Goal: Information Seeking & Learning: Learn about a topic

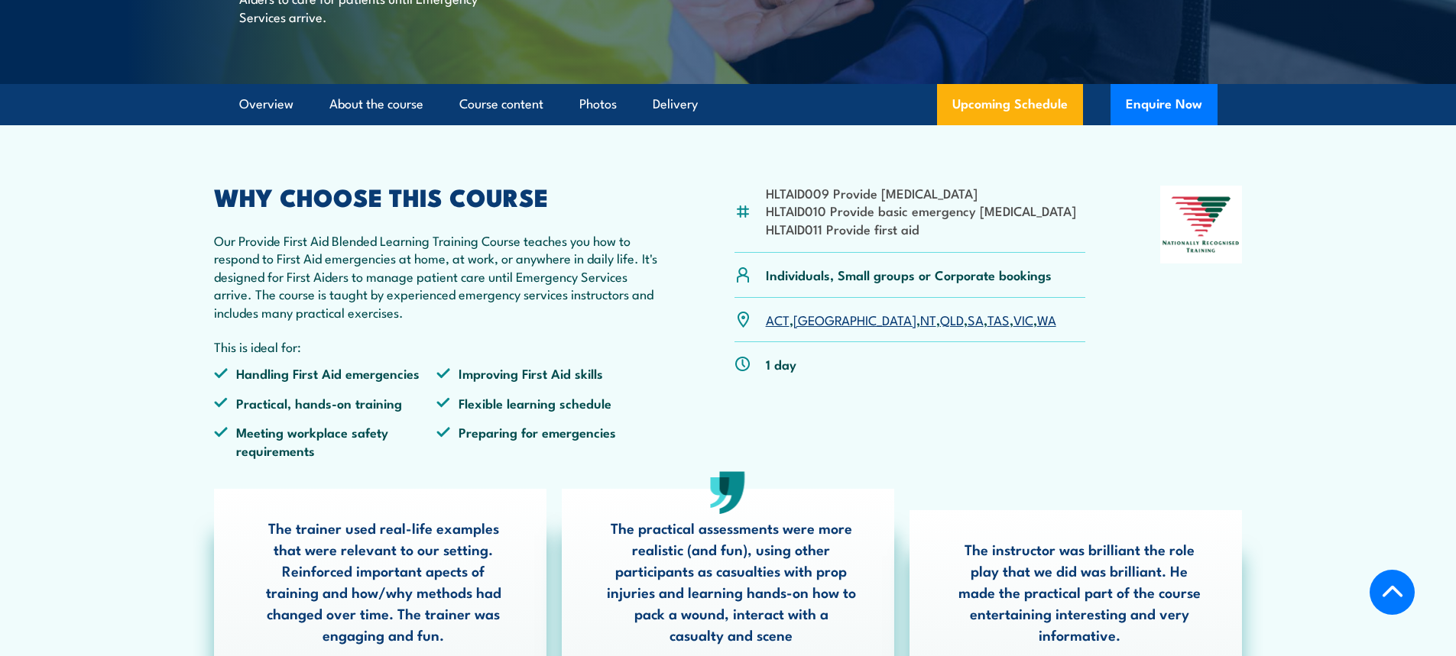
scroll to position [306, 0]
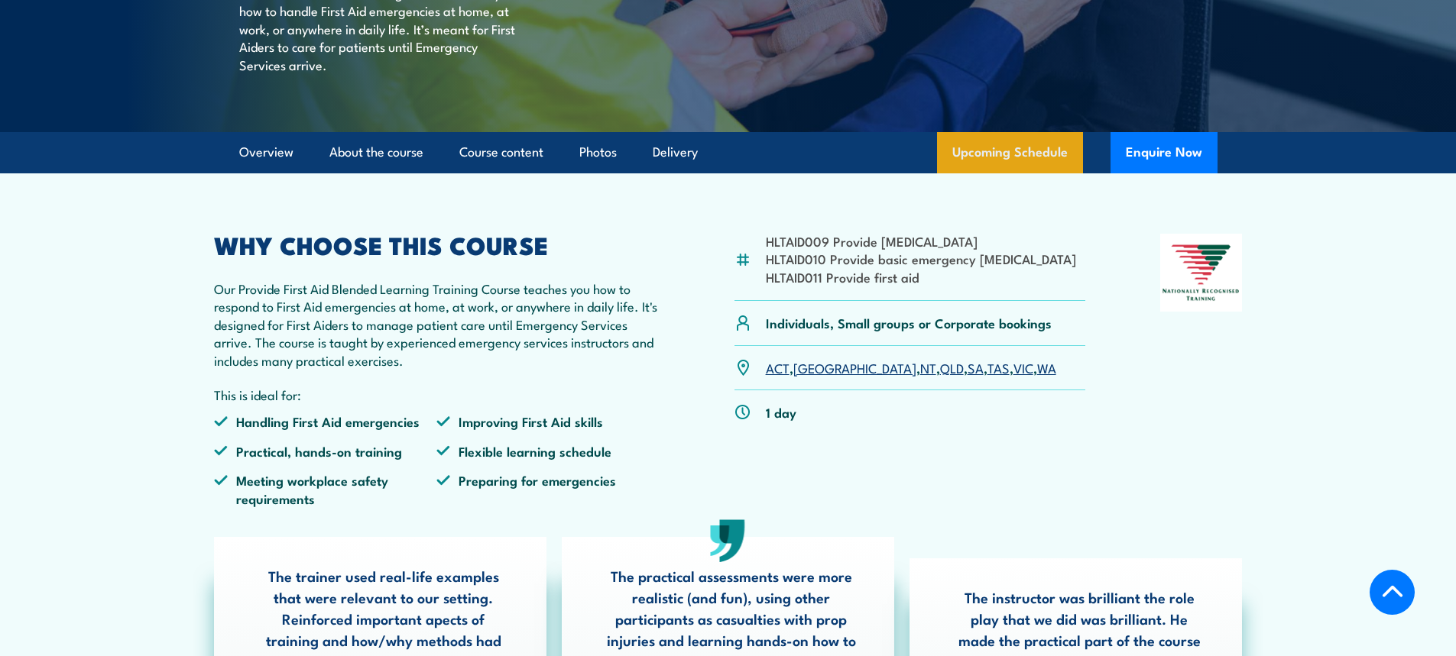
click at [1062, 173] on link "Upcoming Schedule" at bounding box center [1010, 152] width 146 height 41
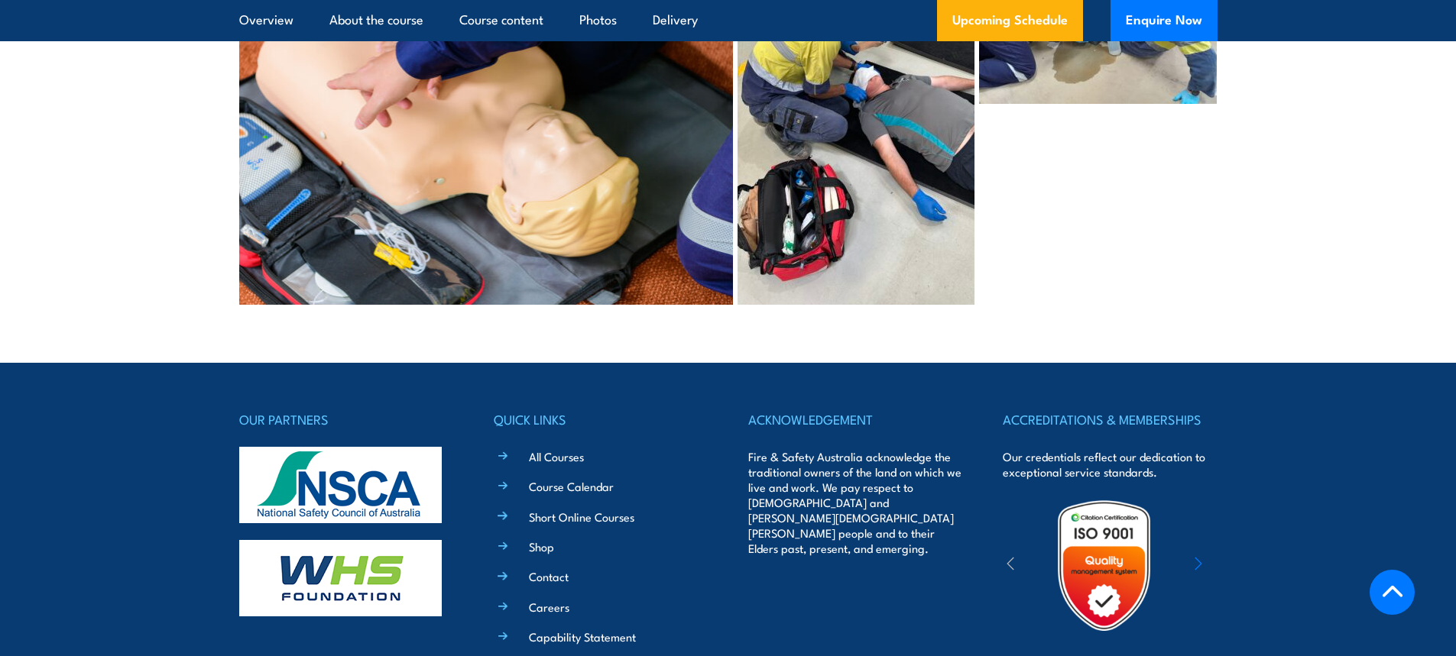
scroll to position [7614, 0]
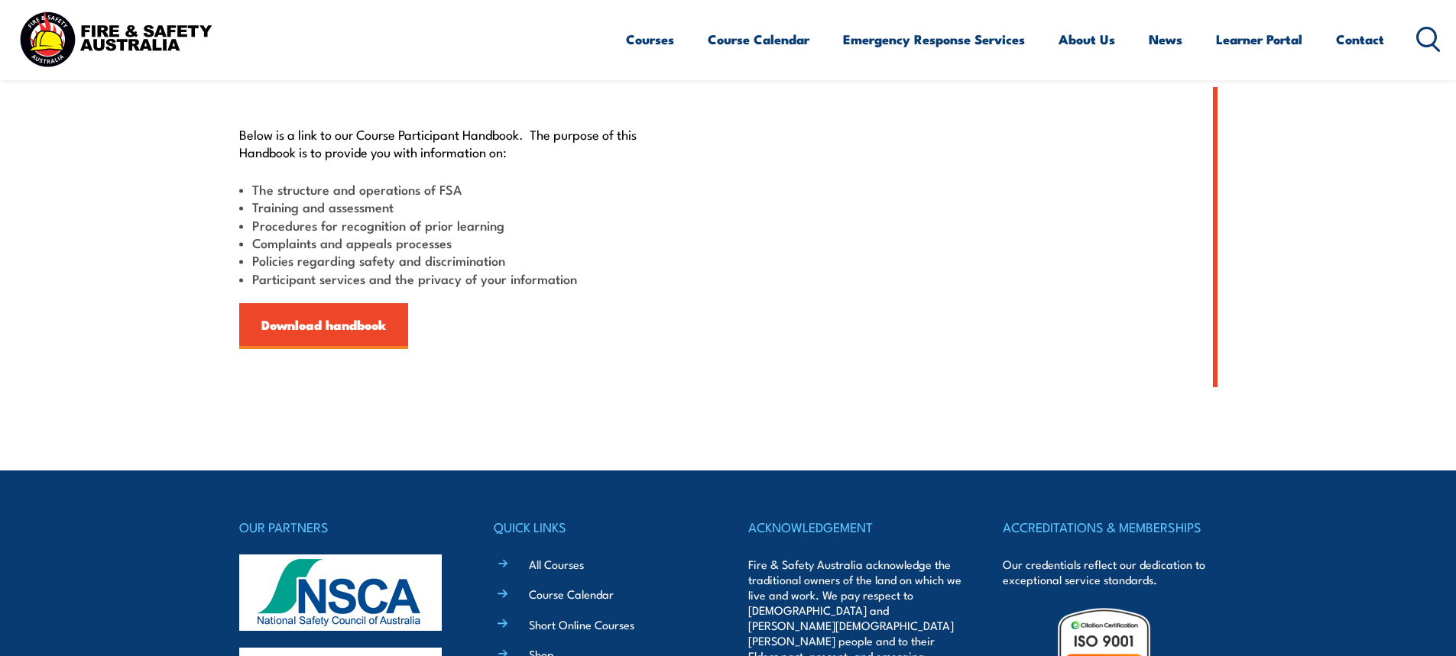
scroll to position [459, 0]
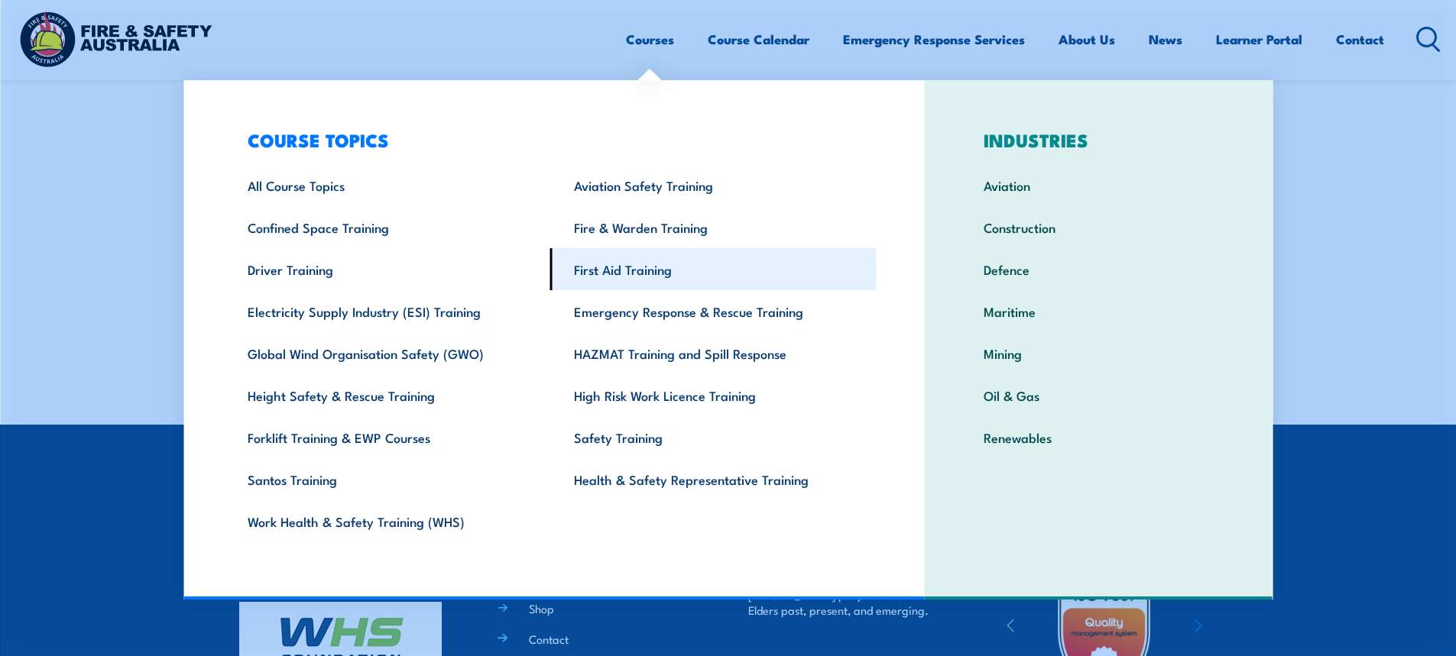
click at [643, 267] on link "First Aid Training" at bounding box center [713, 269] width 326 height 42
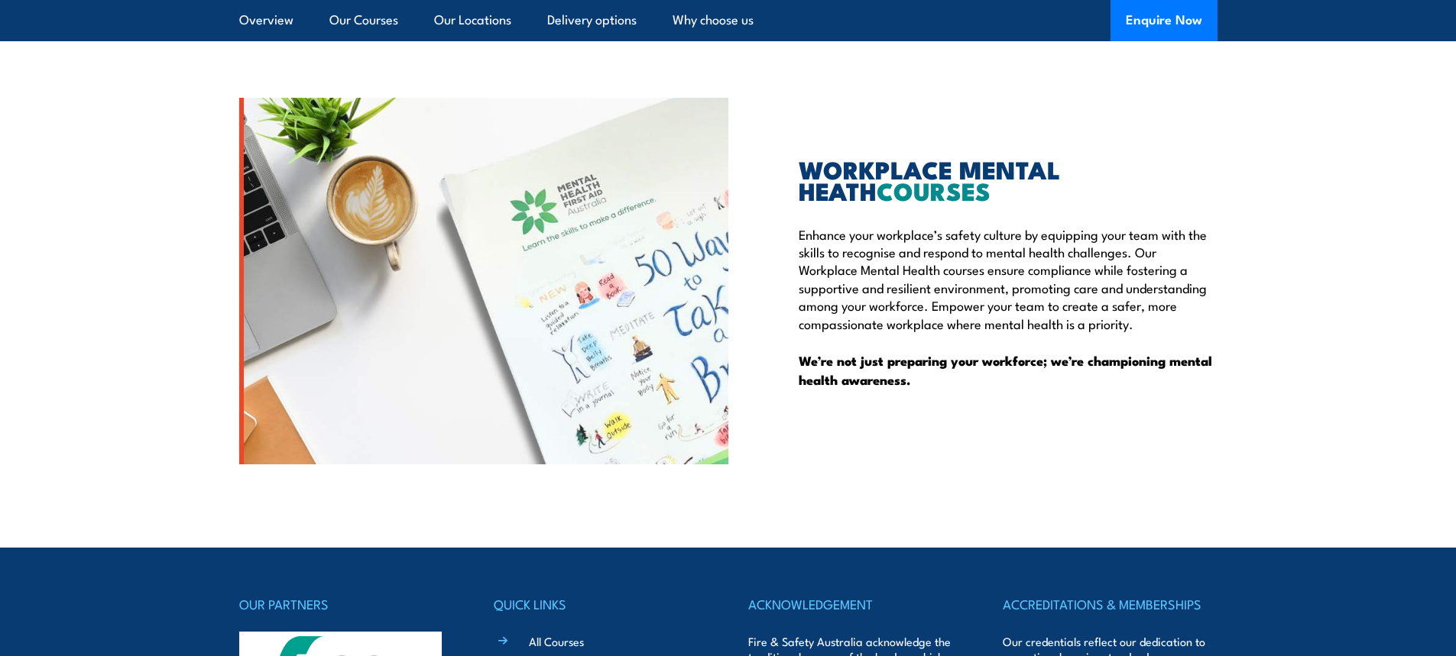
scroll to position [4271, 0]
